Goal: Task Accomplishment & Management: Manage account settings

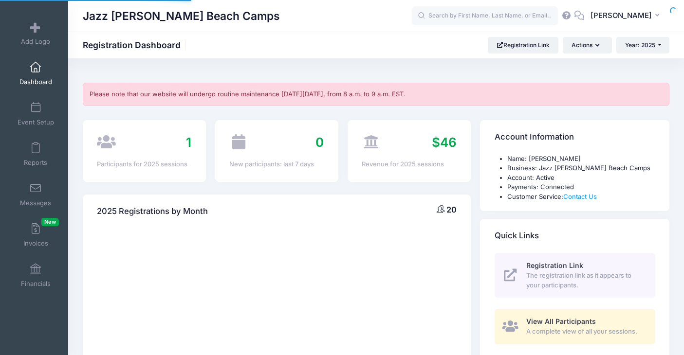
select select
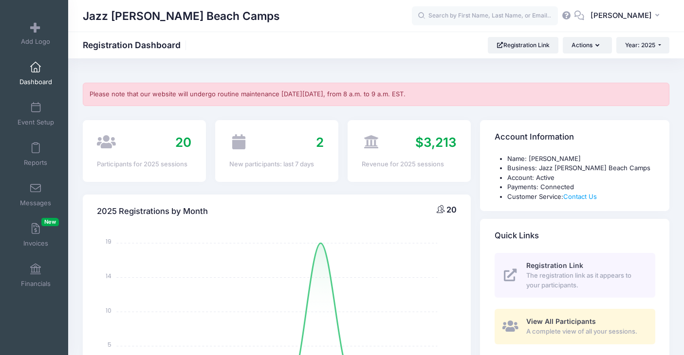
click at [183, 139] on span "20" at bounding box center [183, 142] width 16 height 15
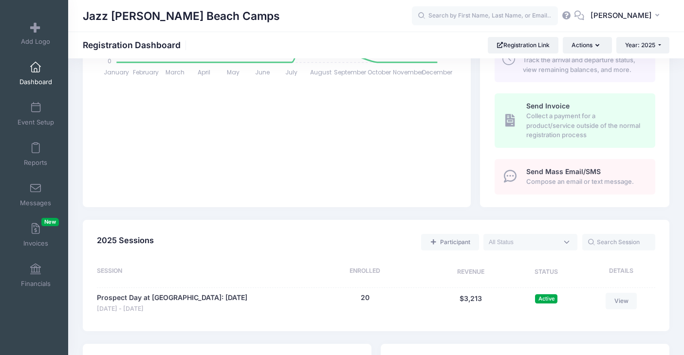
scroll to position [419, 0]
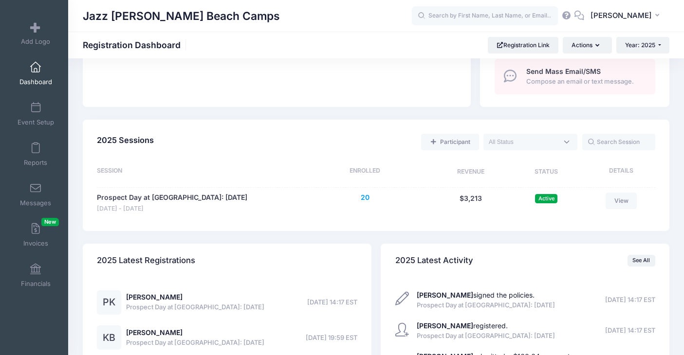
click at [366, 198] on button "20" at bounding box center [365, 198] width 9 height 10
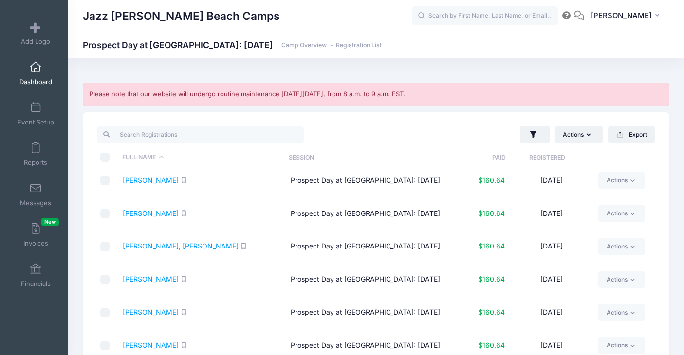
scroll to position [90, 0]
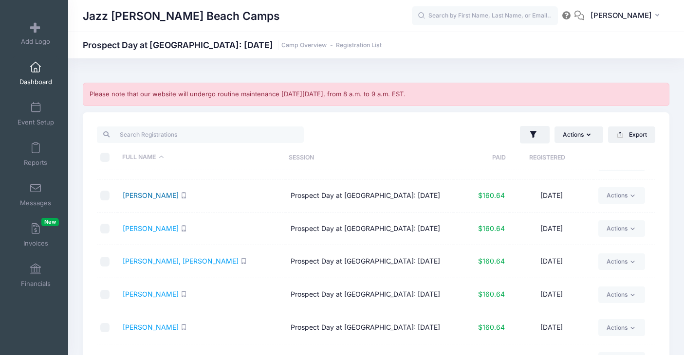
click at [145, 200] on link "[PERSON_NAME]" at bounding box center [151, 195] width 56 height 8
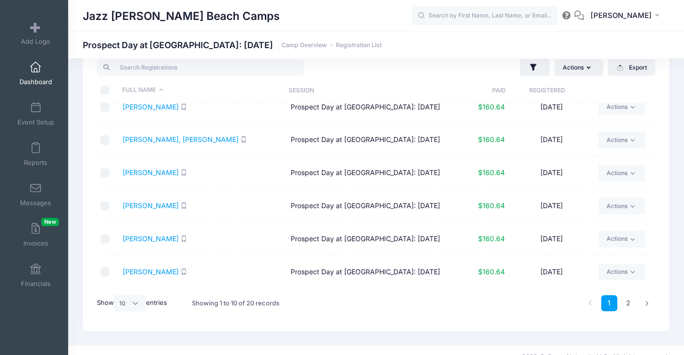
scroll to position [80, 0]
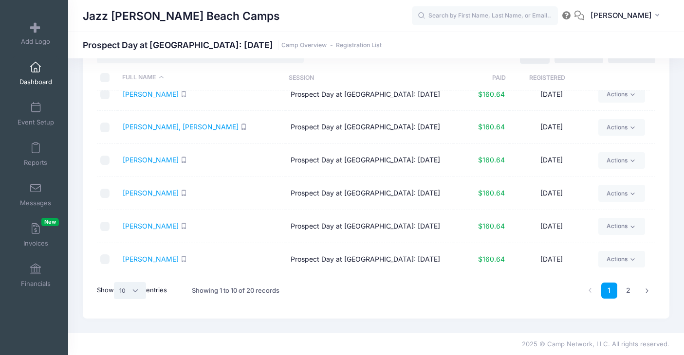
click at [132, 283] on select "All 10 25 50" at bounding box center [130, 290] width 32 height 17
select select "25"
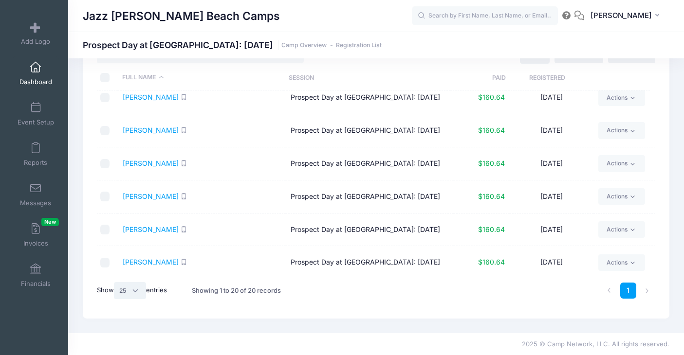
scroll to position [549, 0]
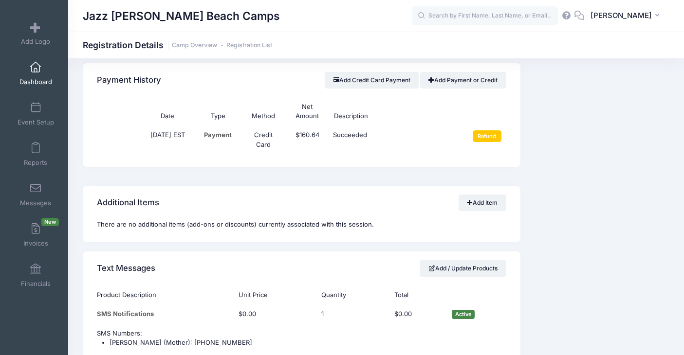
scroll to position [665, 0]
click at [478, 133] on input "Refund" at bounding box center [487, 136] width 29 height 12
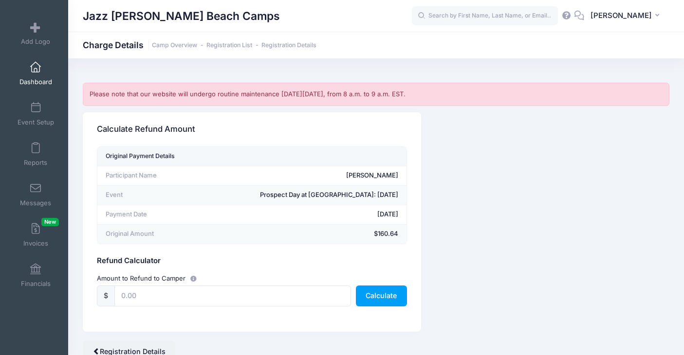
scroll to position [44, 0]
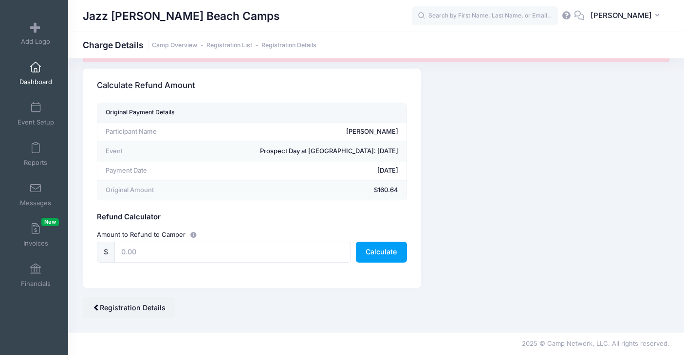
click at [193, 236] on icon "button" at bounding box center [194, 236] width 8 height 0
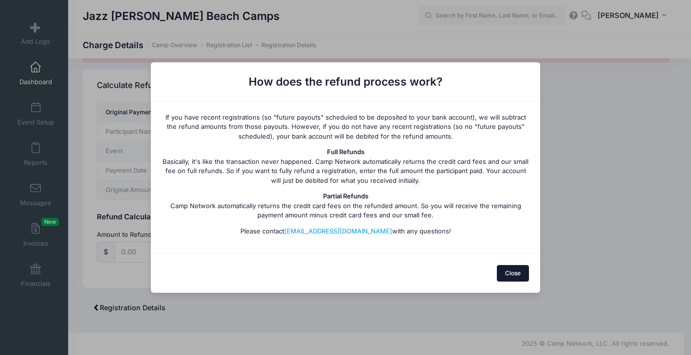
click at [511, 268] on button "Close" at bounding box center [513, 273] width 33 height 17
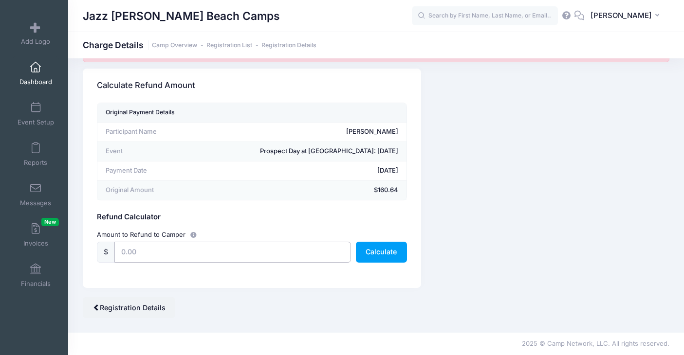
click at [138, 256] on input "text" at bounding box center [232, 252] width 237 height 21
type input "$160.64"
click at [383, 256] on button "Calculate" at bounding box center [381, 252] width 51 height 21
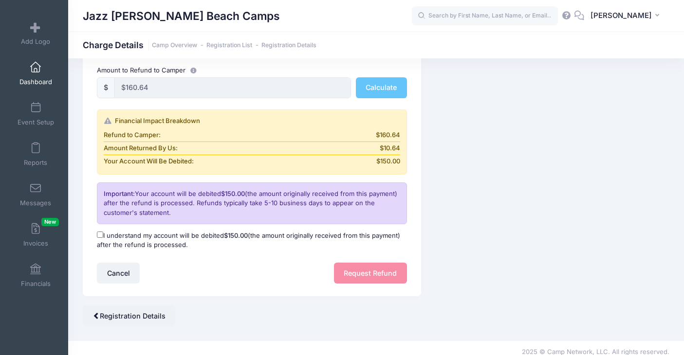
scroll to position [216, 0]
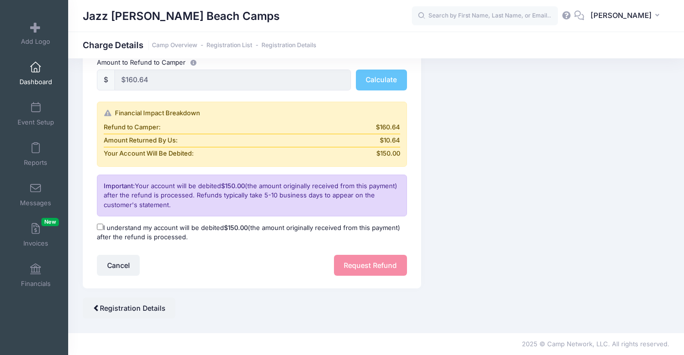
click at [101, 228] on input "I understand my account will be debited $150.00 (the amount originally received…" at bounding box center [100, 227] width 6 height 6
checkbox input "true"
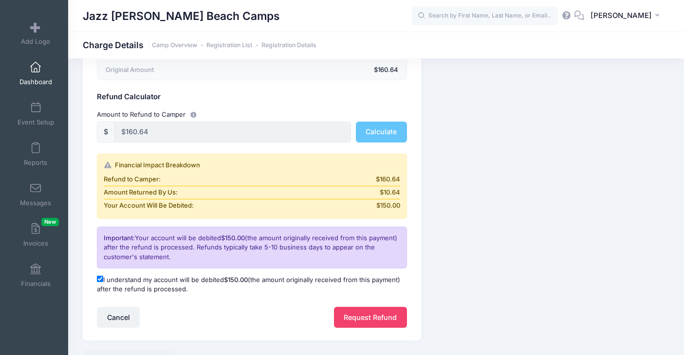
scroll to position [172, 0]
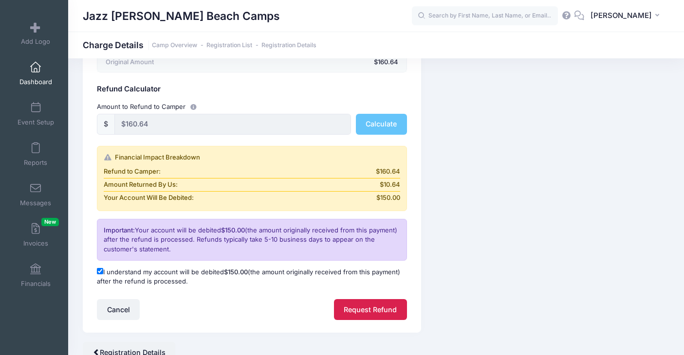
click at [345, 303] on button "Request Refund" at bounding box center [370, 309] width 73 height 21
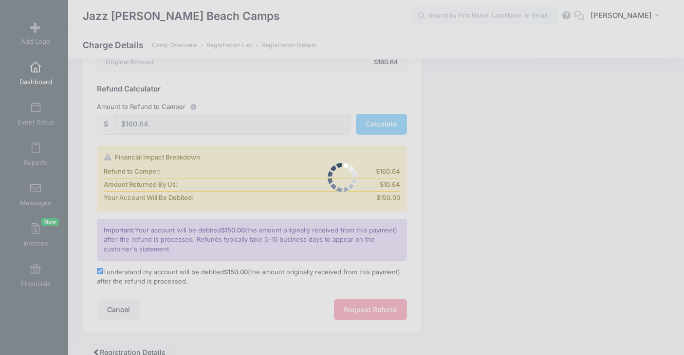
scroll to position [216, 0]
